Goal: Use online tool/utility: Utilize a website feature to perform a specific function

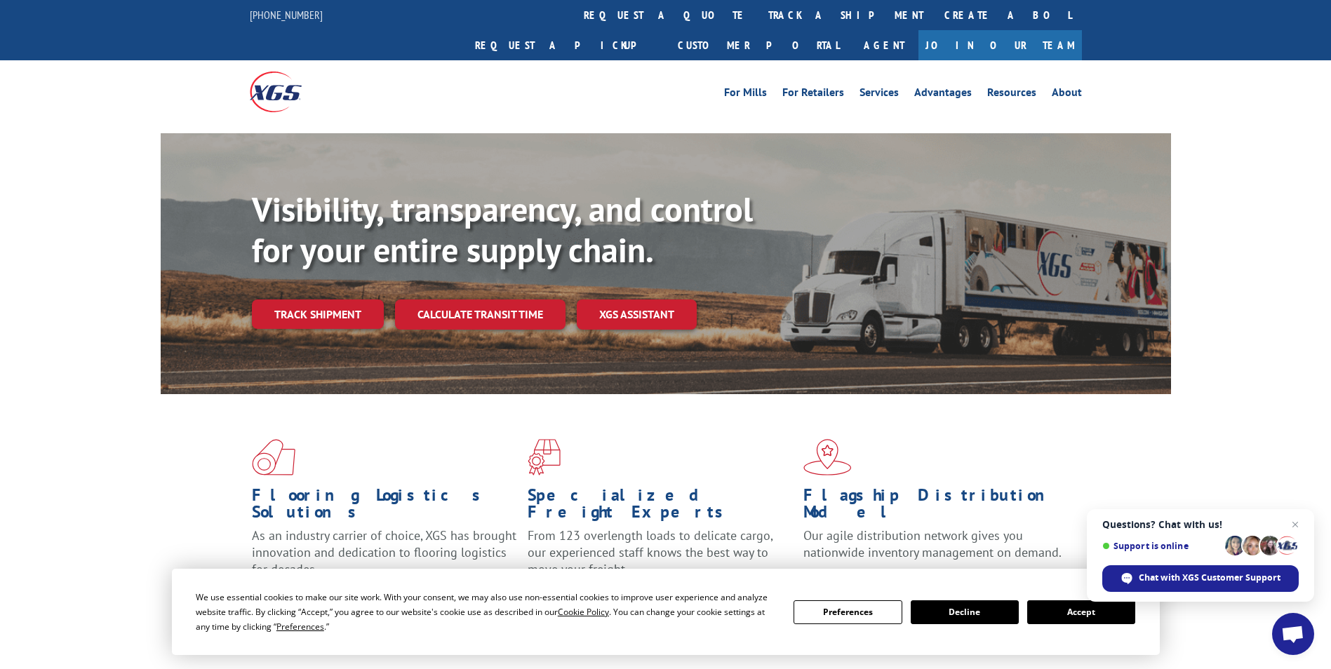
click at [124, 281] on div "Visibility, transparency, and control for your entire supply chain. Track shipm…" at bounding box center [665, 277] width 1331 height 288
drag, startPoint x: 536, startPoint y: 286, endPoint x: 542, endPoint y: 300, distance: 15.4
click at [536, 300] on link "Calculate transit time" at bounding box center [480, 315] width 170 height 30
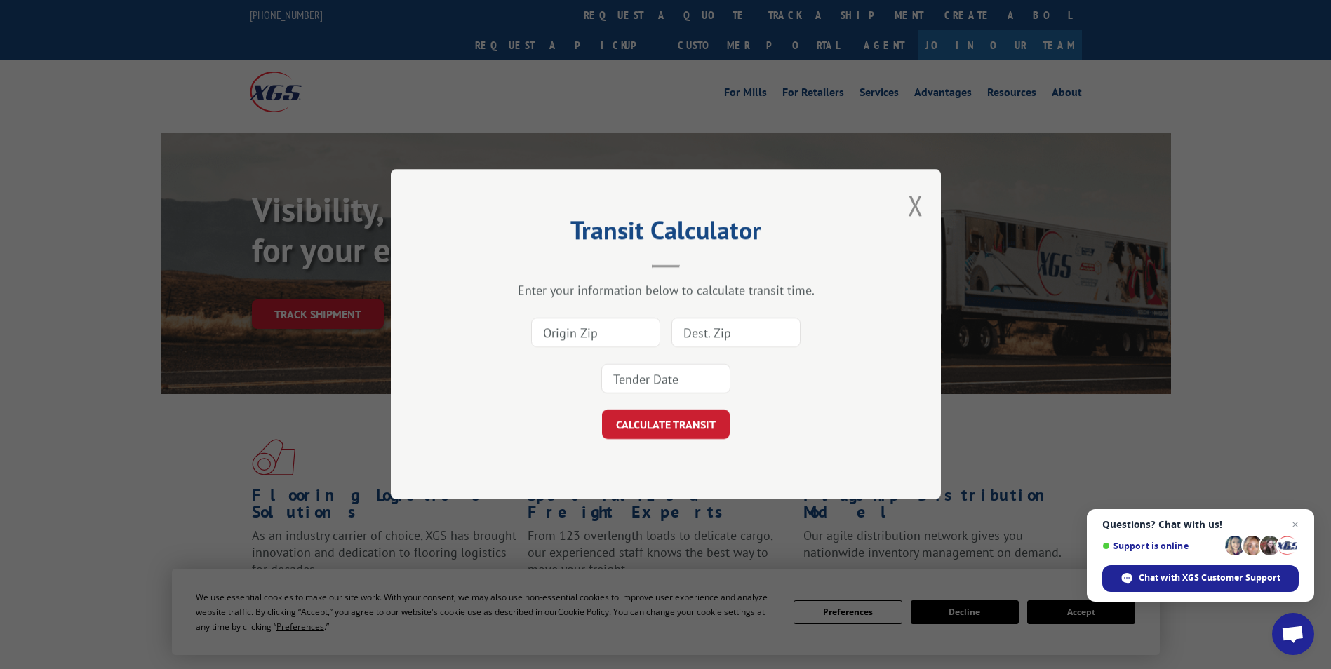
click at [573, 340] on input at bounding box center [595, 333] width 129 height 29
type input "94928"
click at [735, 340] on input at bounding box center [735, 333] width 129 height 29
type input "90221"
drag, startPoint x: 706, startPoint y: 368, endPoint x: 703, endPoint y: 382, distance: 15.0
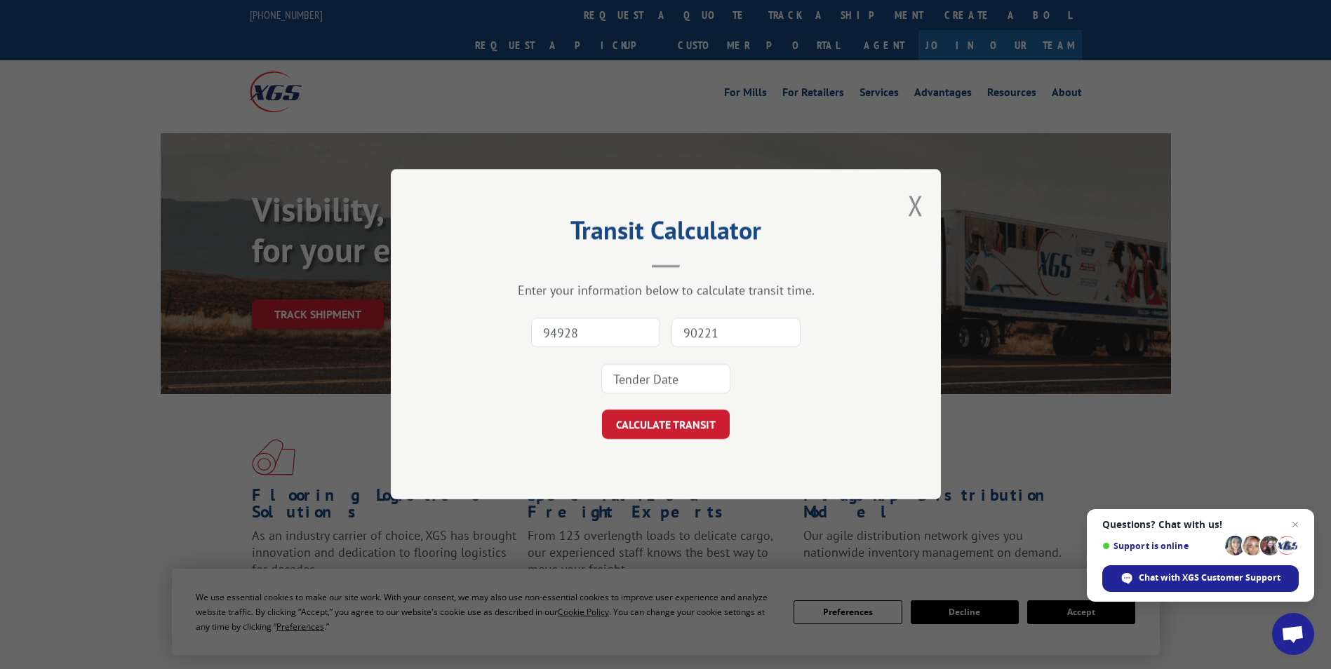
click at [704, 370] on input at bounding box center [665, 379] width 129 height 29
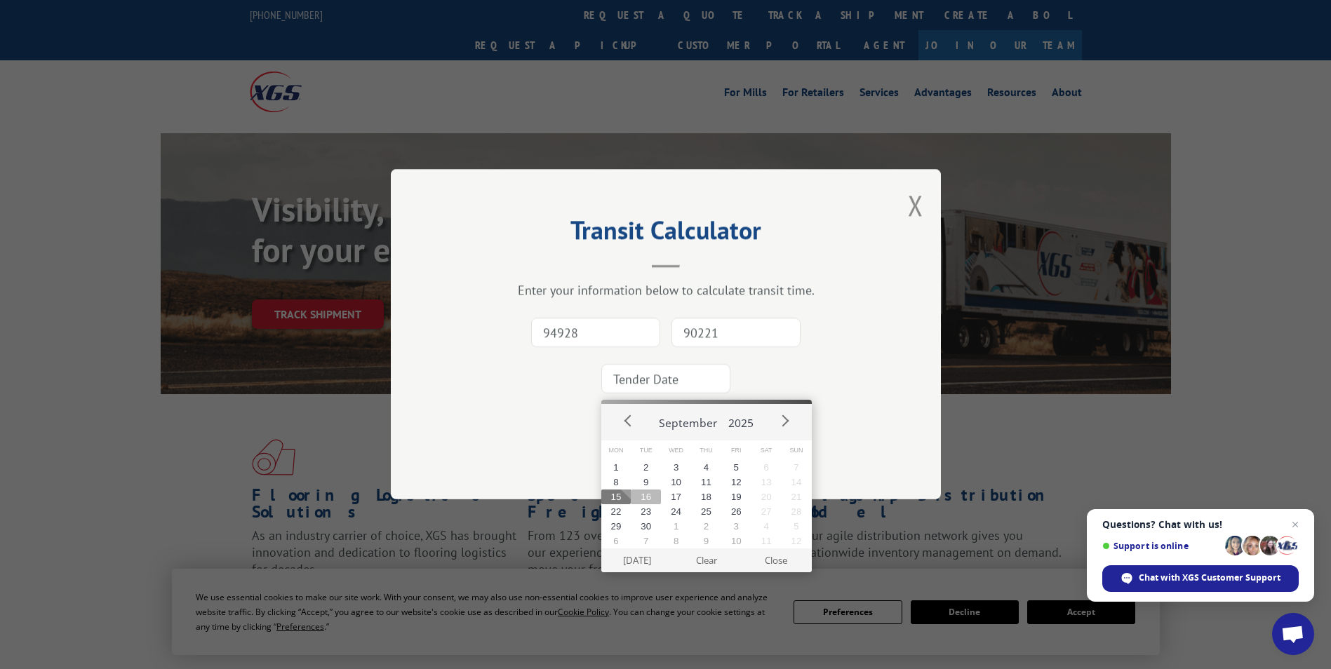
click at [645, 503] on button "16" at bounding box center [646, 497] width 30 height 15
type input "[DATE]"
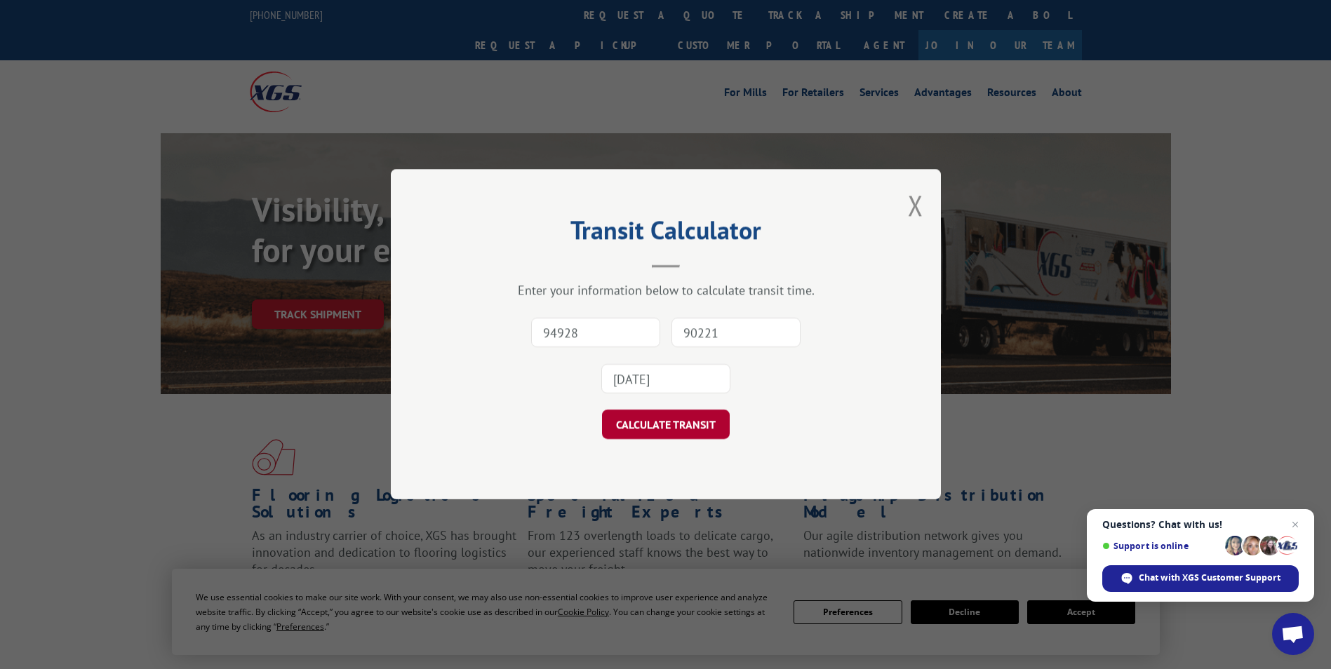
click at [705, 422] on button "CALCULATE TRANSIT" at bounding box center [666, 424] width 128 height 29
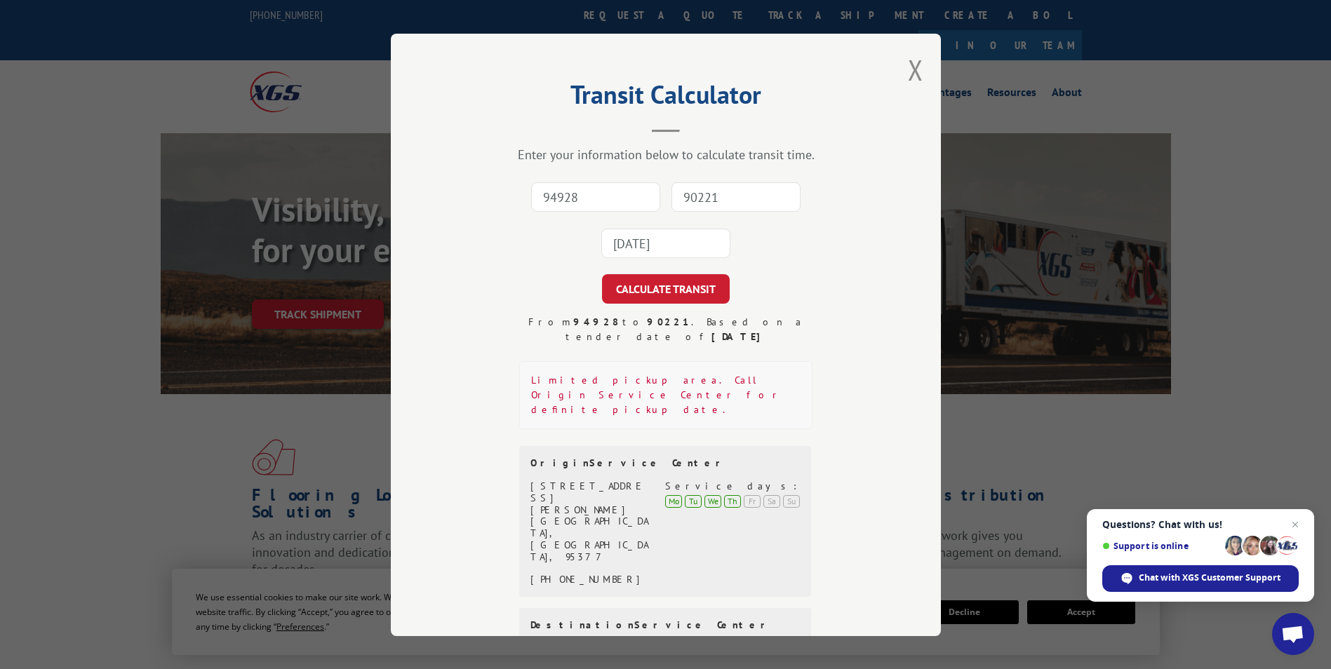
scroll to position [91, 0]
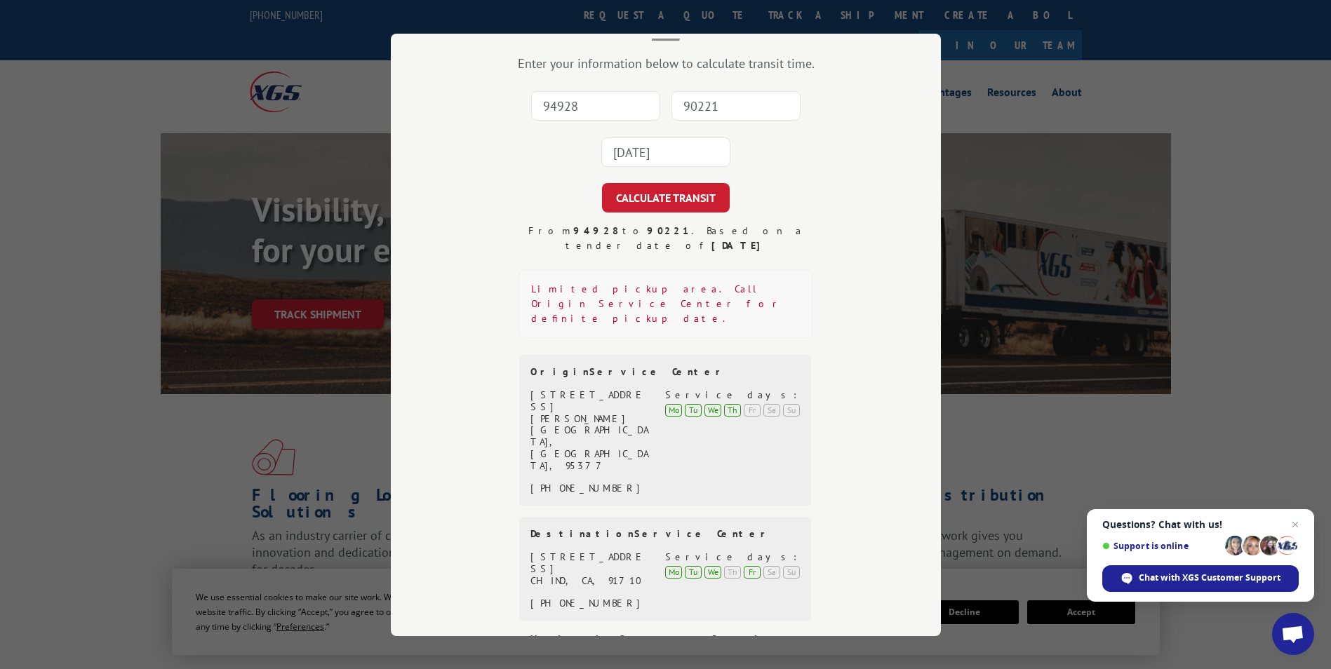
click at [137, 409] on div "Transit Calculator Enter your information below to calculate transit time. 9492…" at bounding box center [665, 334] width 1331 height 669
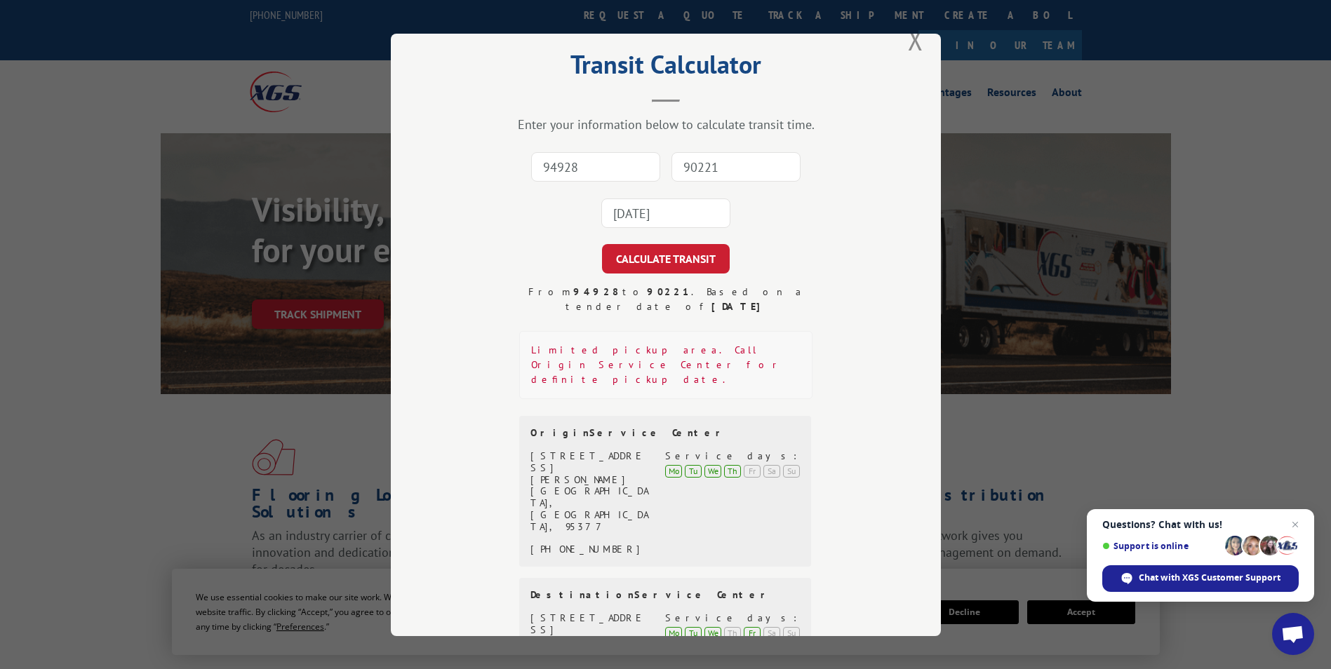
scroll to position [0, 0]
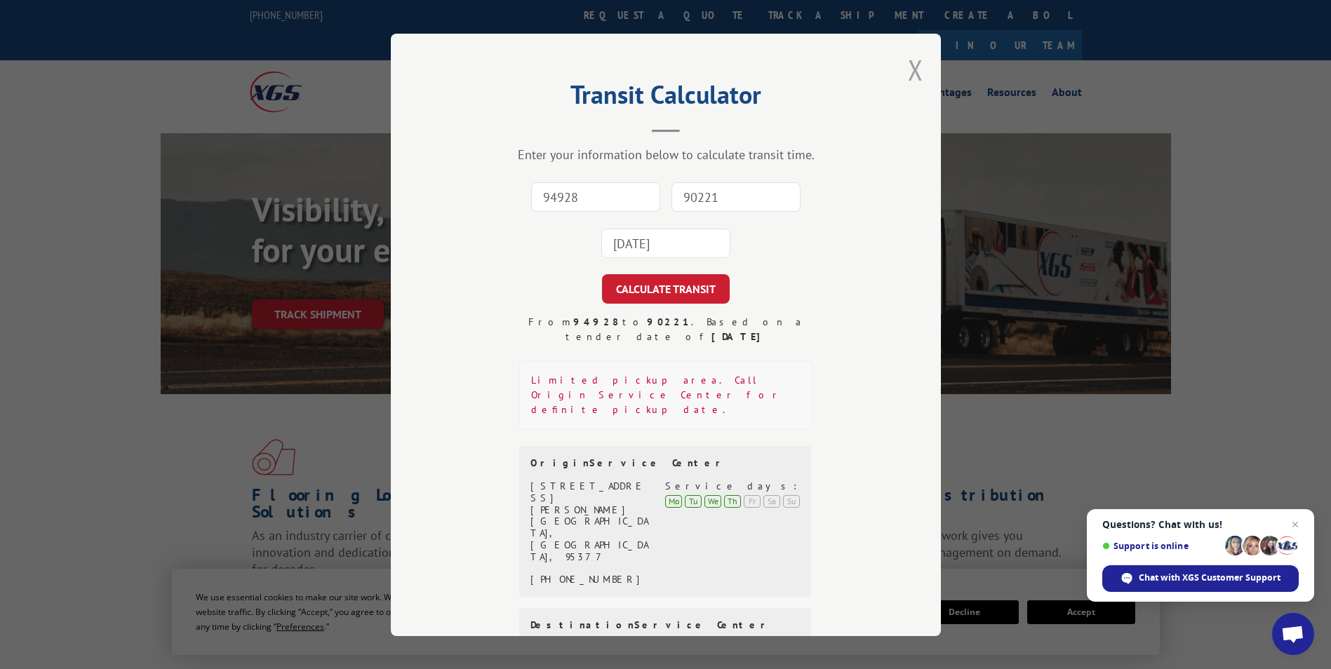
click at [912, 66] on button "Close modal" at bounding box center [915, 69] width 15 height 37
